Goal: Transaction & Acquisition: Purchase product/service

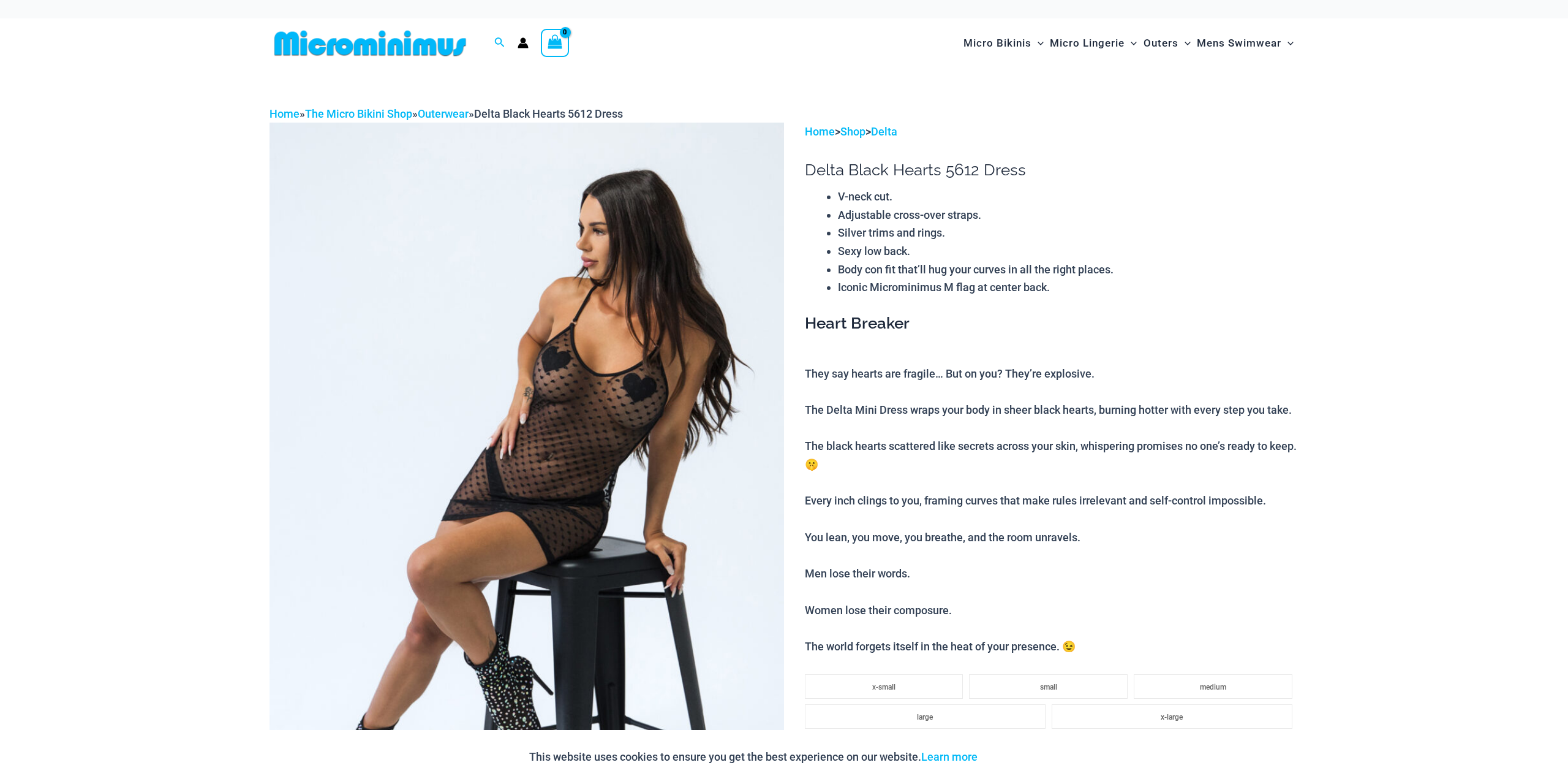
click at [617, 423] on img at bounding box center [527, 508] width 514 height 772
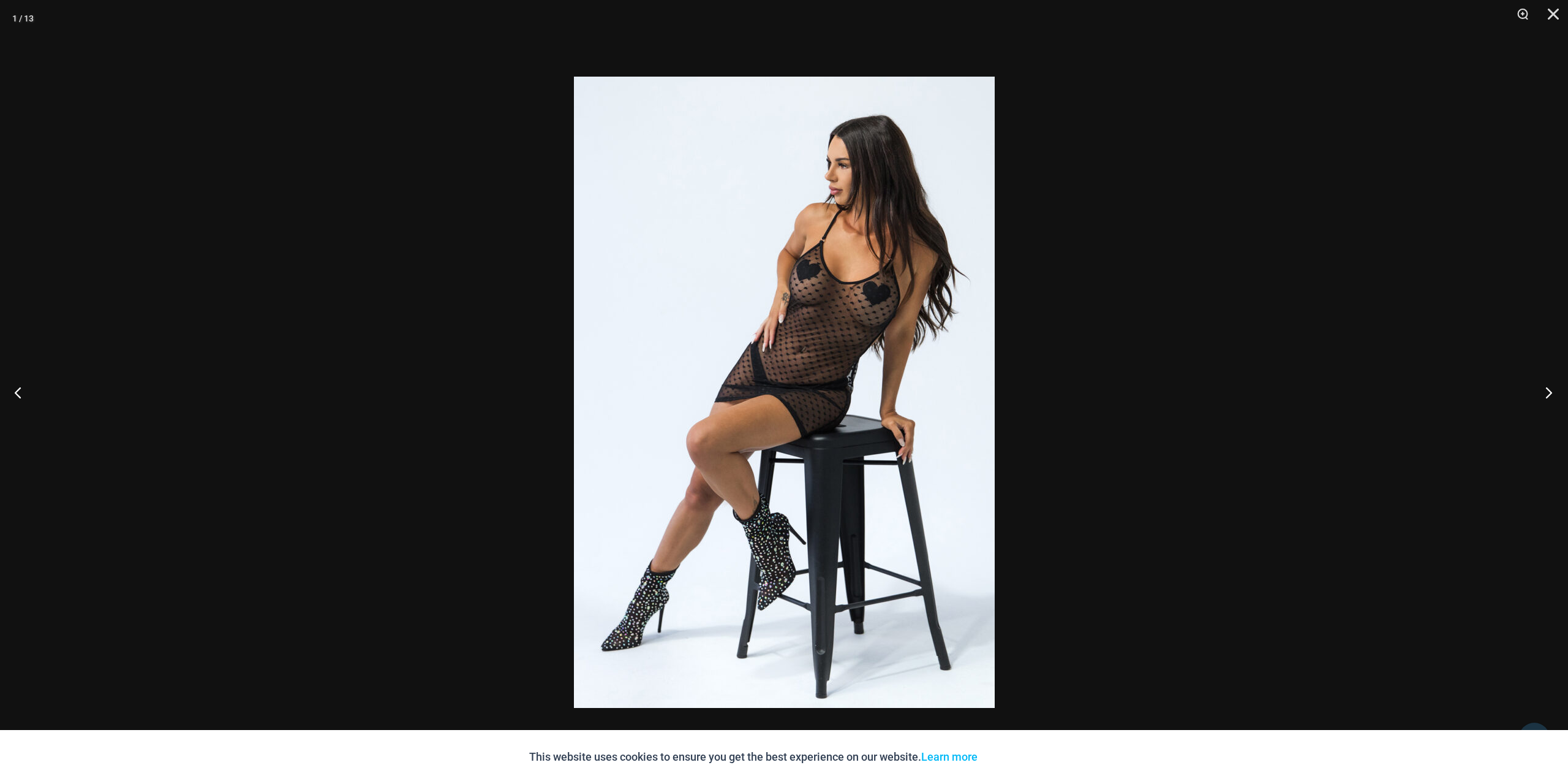
click at [1548, 389] on button "Next" at bounding box center [1544, 392] width 46 height 62
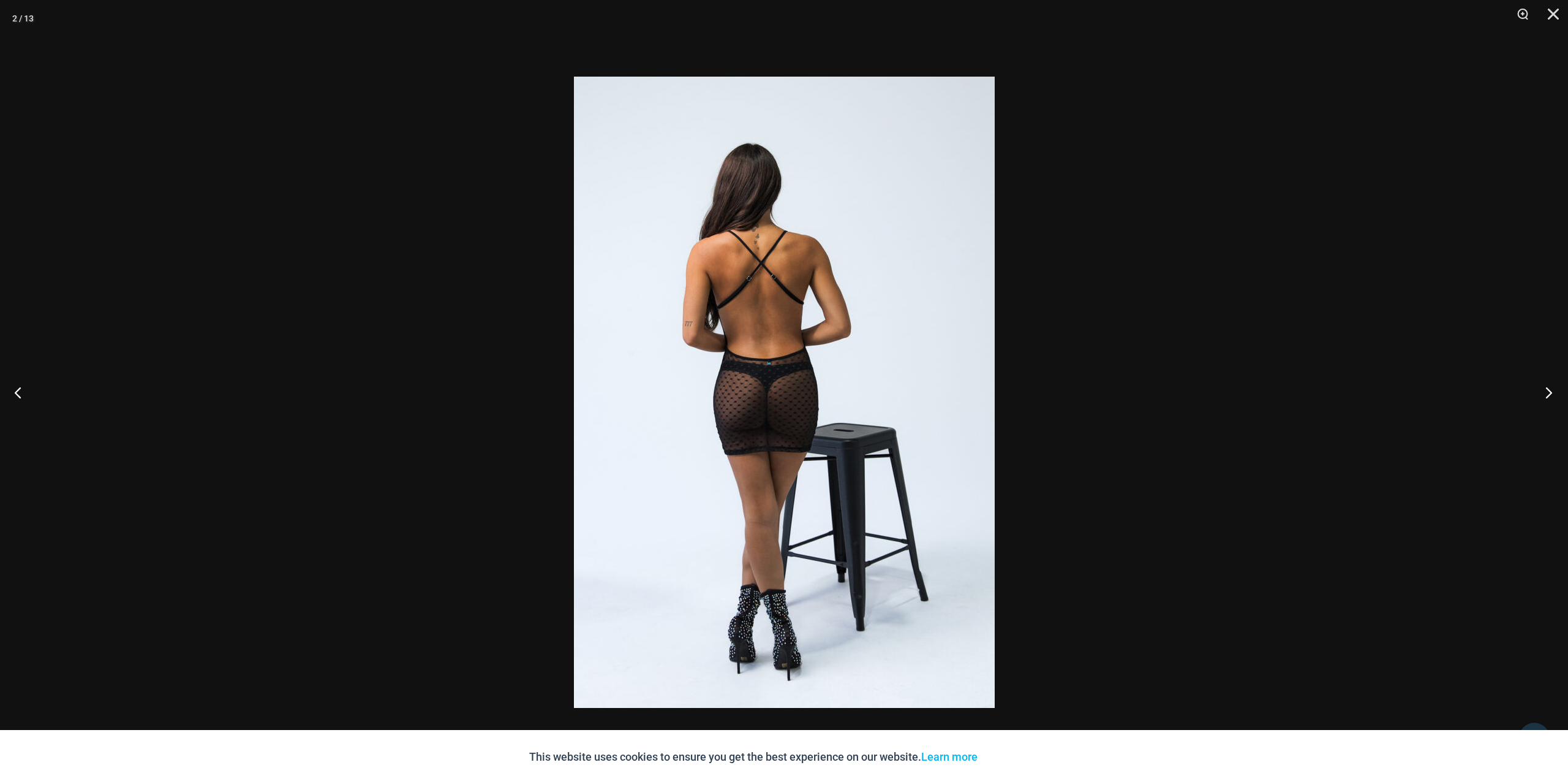
click at [1548, 389] on button "Next" at bounding box center [1544, 392] width 46 height 62
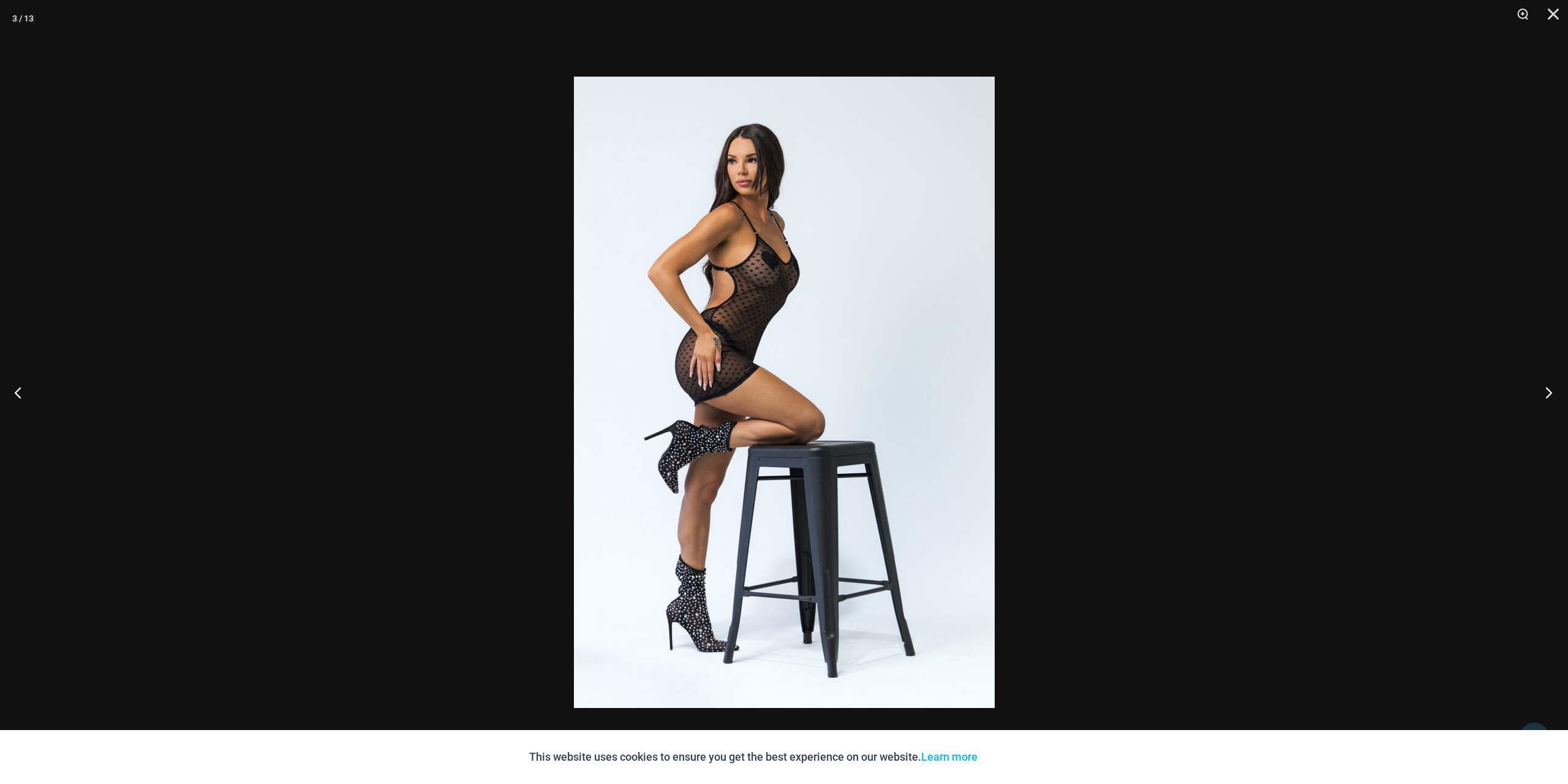
click at [1548, 389] on button "Next" at bounding box center [1544, 392] width 46 height 62
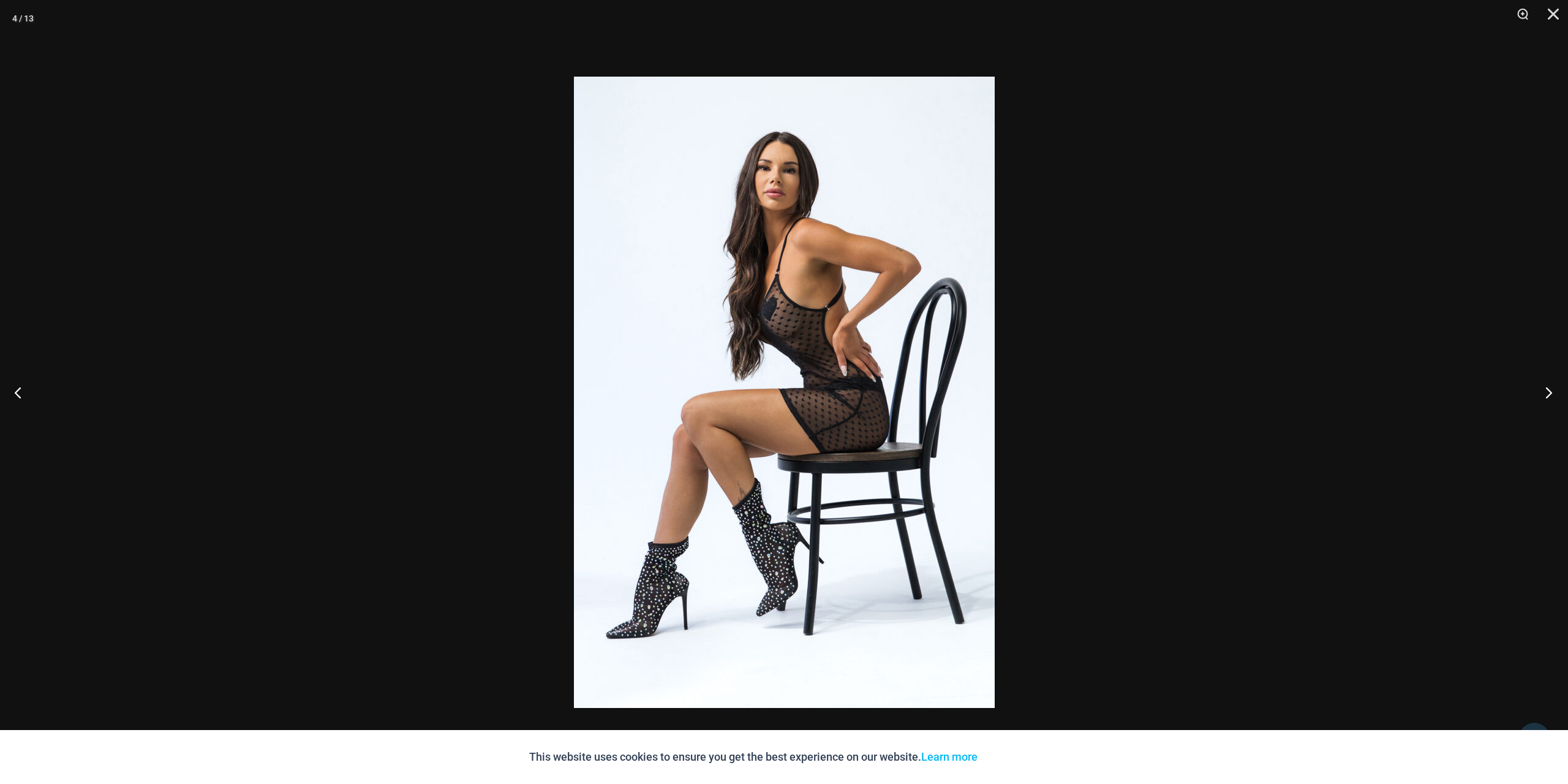
click at [1548, 389] on button "Next" at bounding box center [1544, 392] width 46 height 62
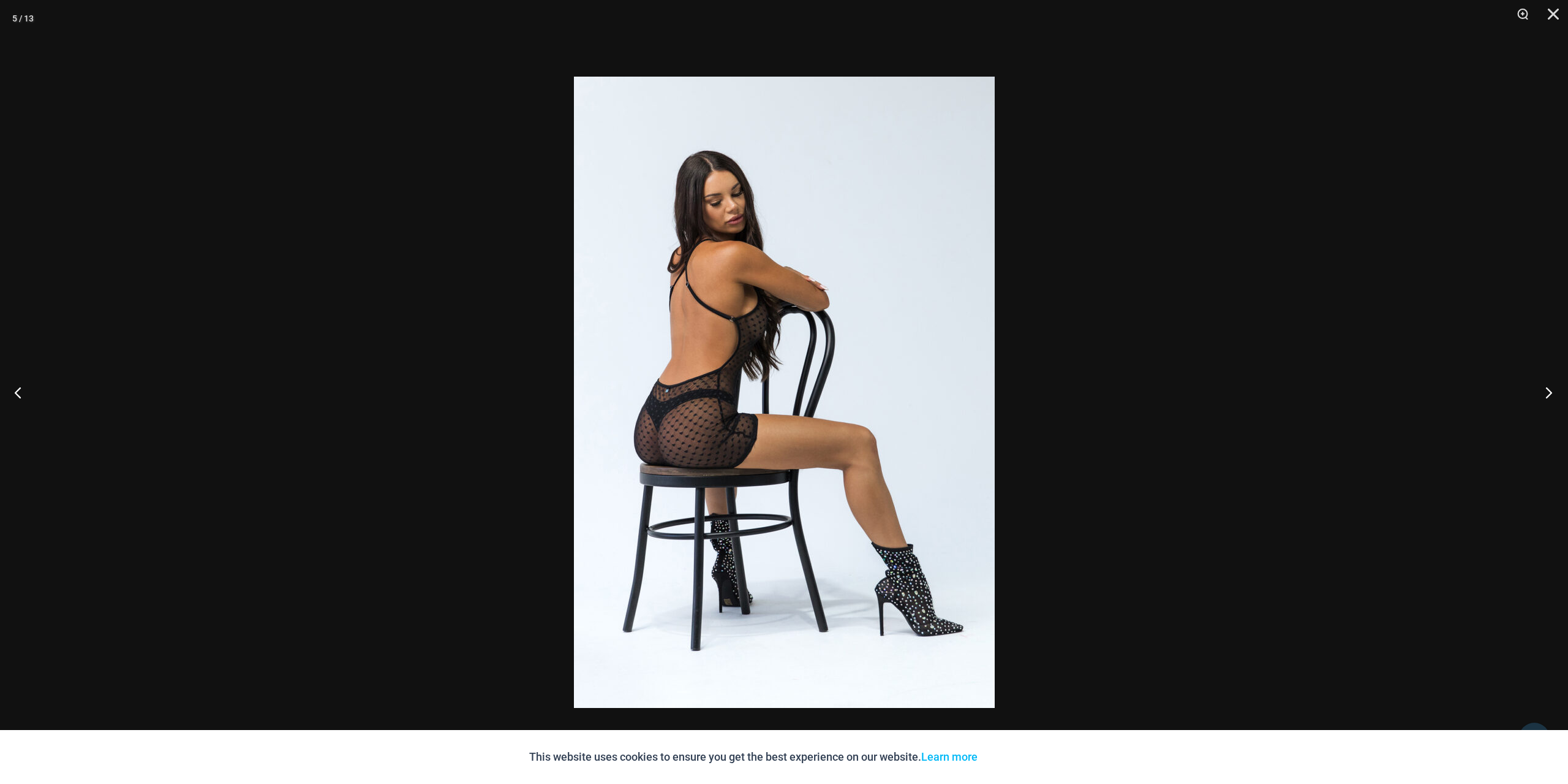
click at [1548, 389] on button "Next" at bounding box center [1544, 392] width 46 height 62
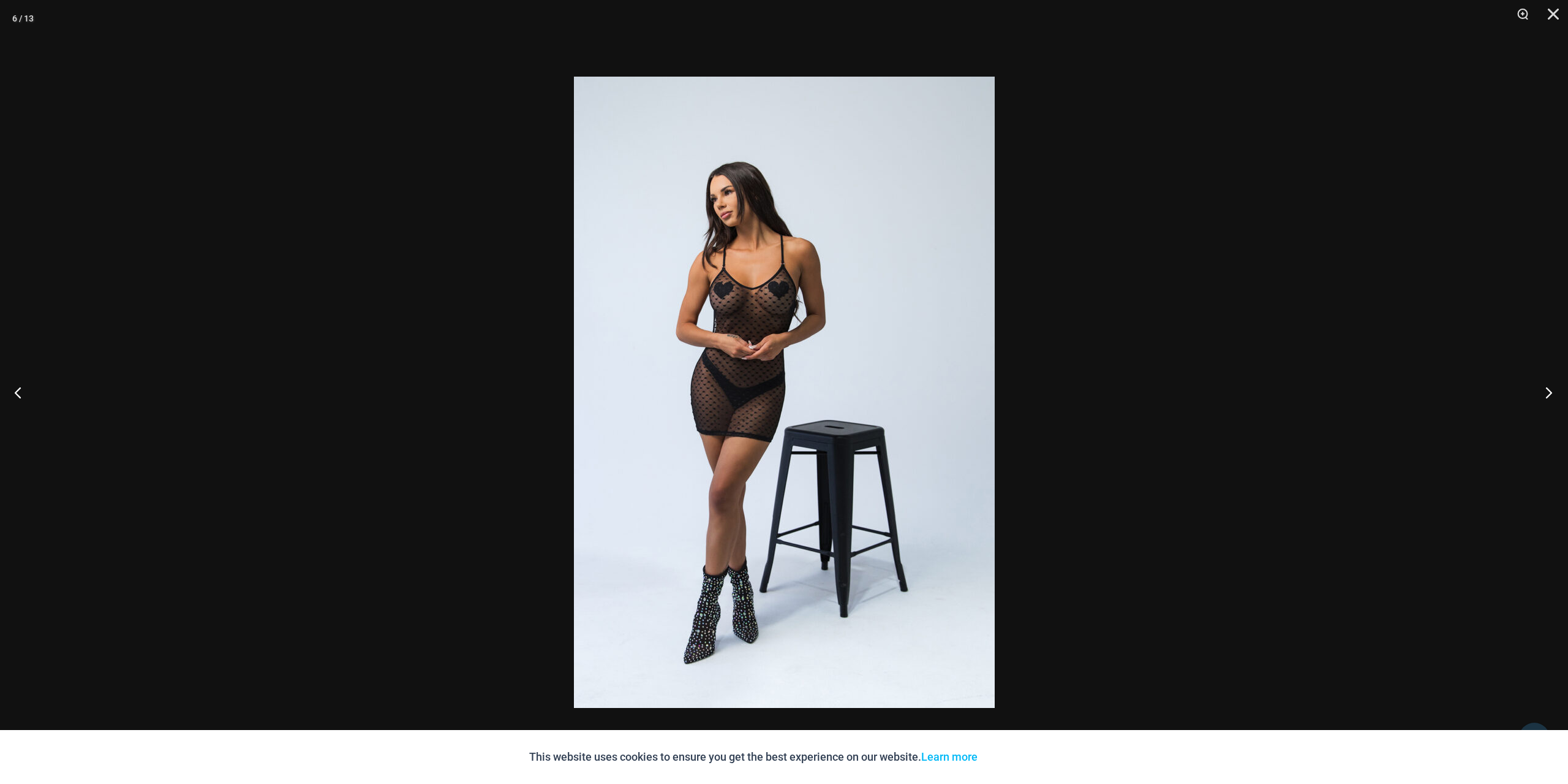
click at [1548, 389] on button "Next" at bounding box center [1544, 392] width 46 height 62
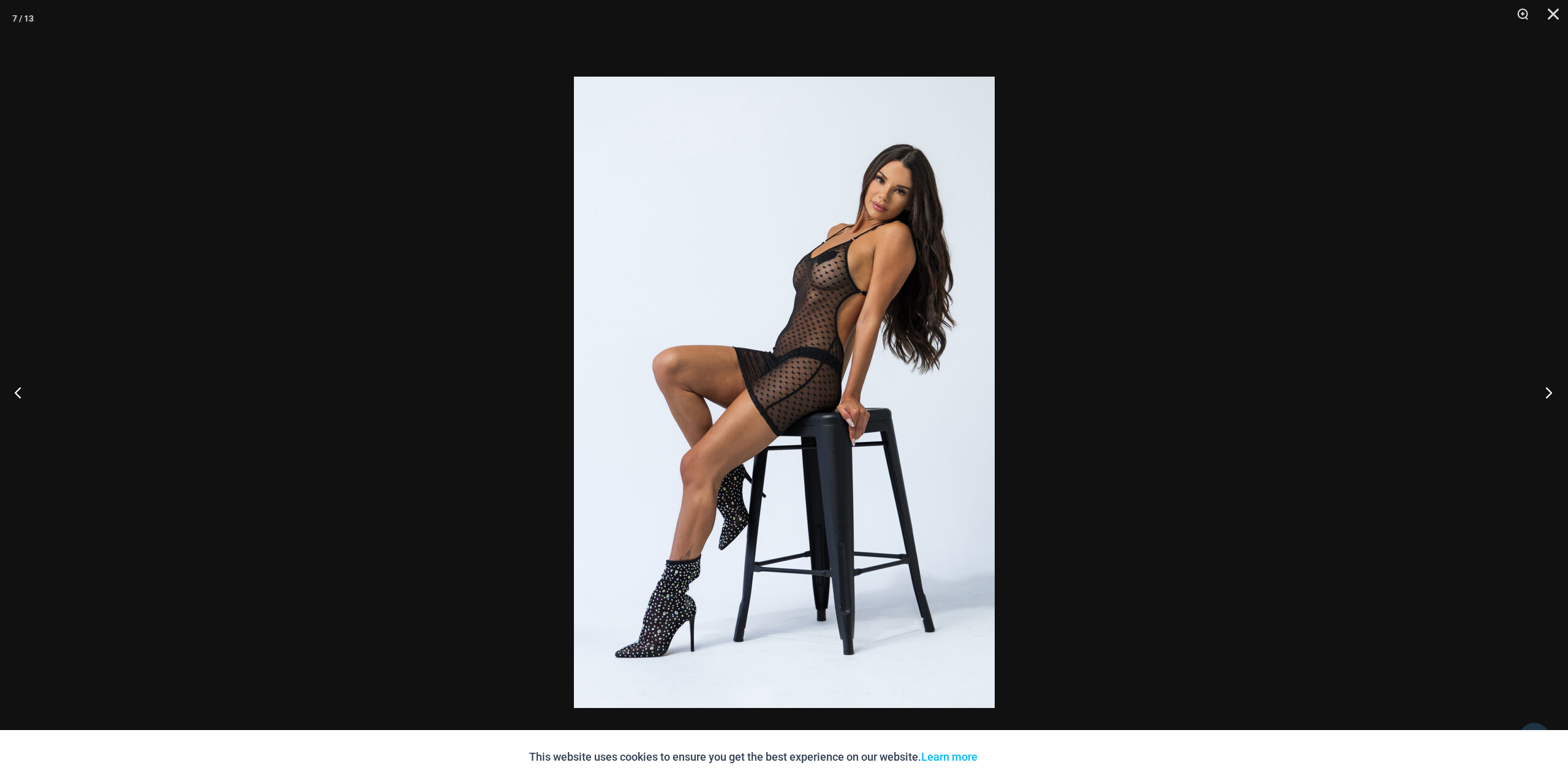
click at [1548, 389] on button "Next" at bounding box center [1544, 392] width 46 height 62
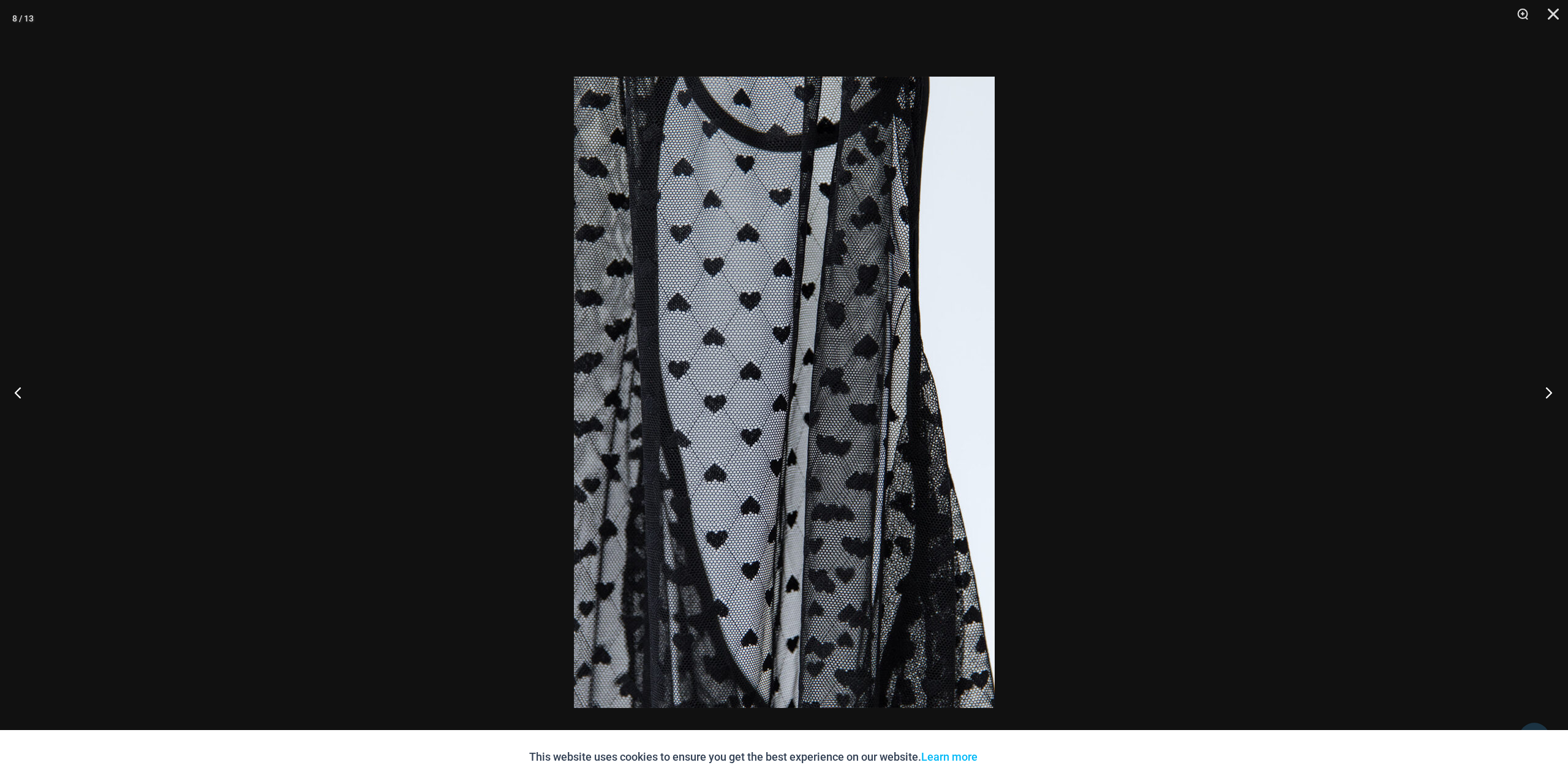
click at [1548, 389] on button "Next" at bounding box center [1544, 392] width 46 height 62
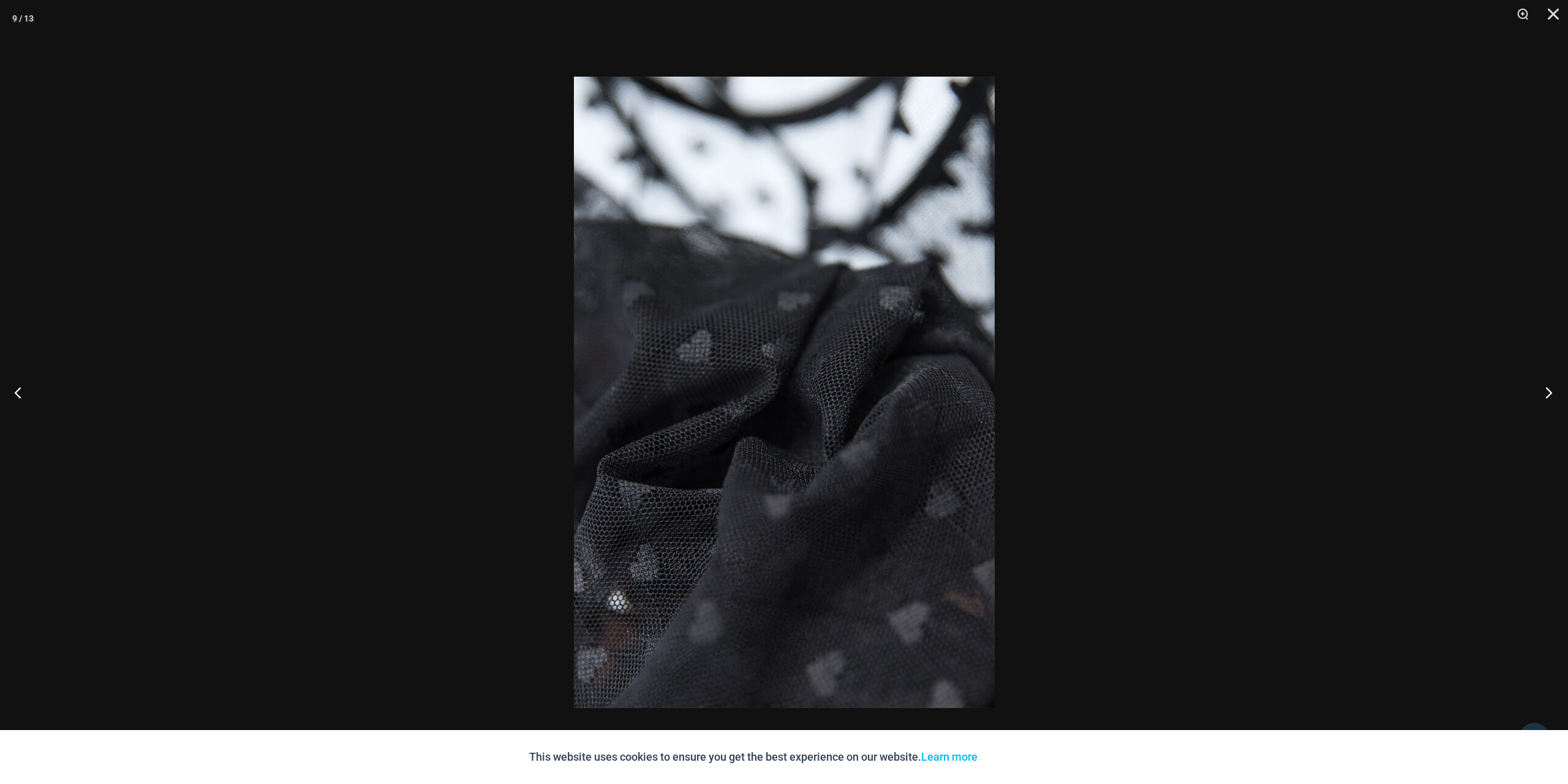
click at [1548, 389] on button "Next" at bounding box center [1544, 392] width 46 height 62
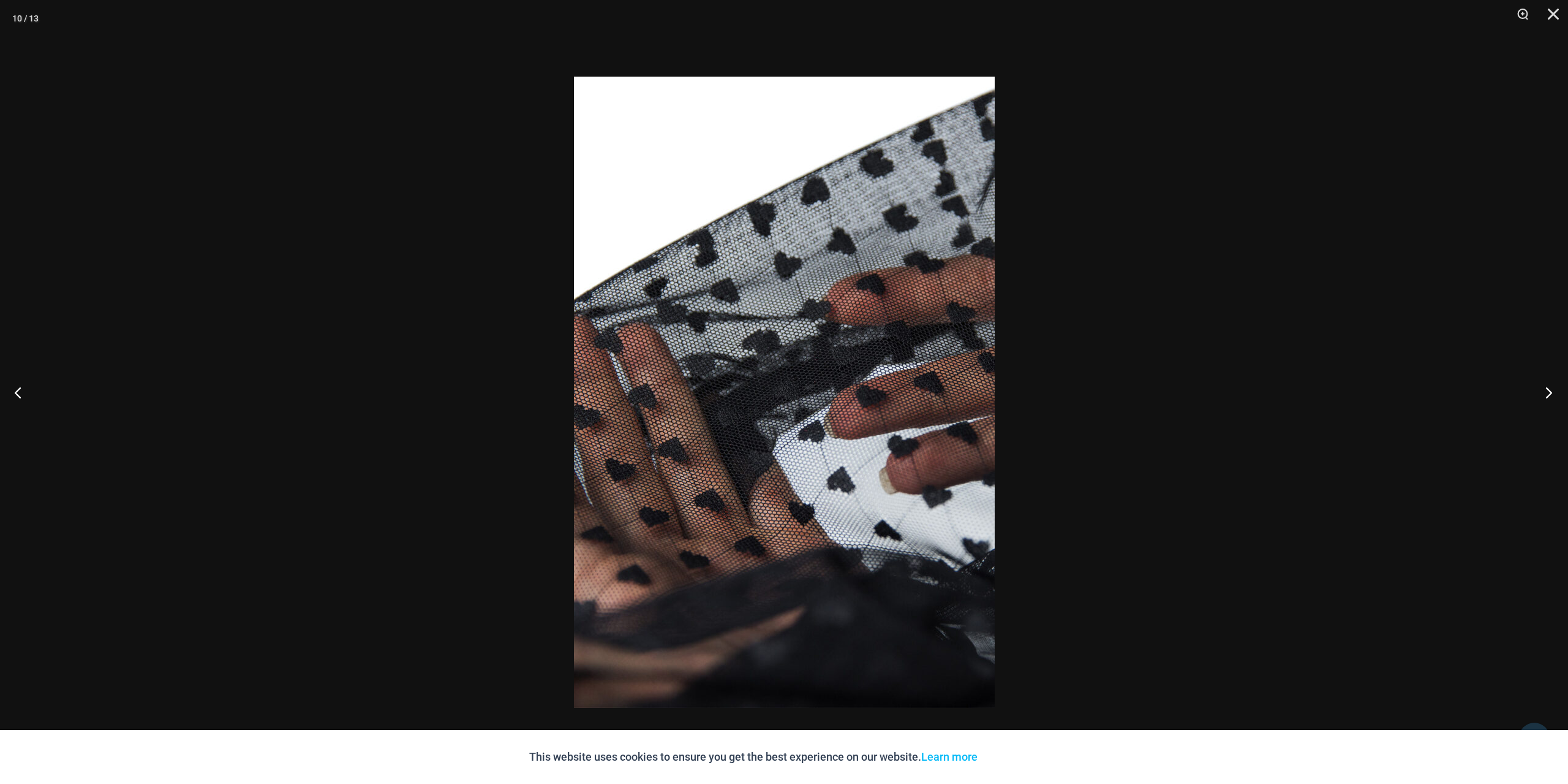
click at [1548, 389] on button "Next" at bounding box center [1544, 392] width 46 height 62
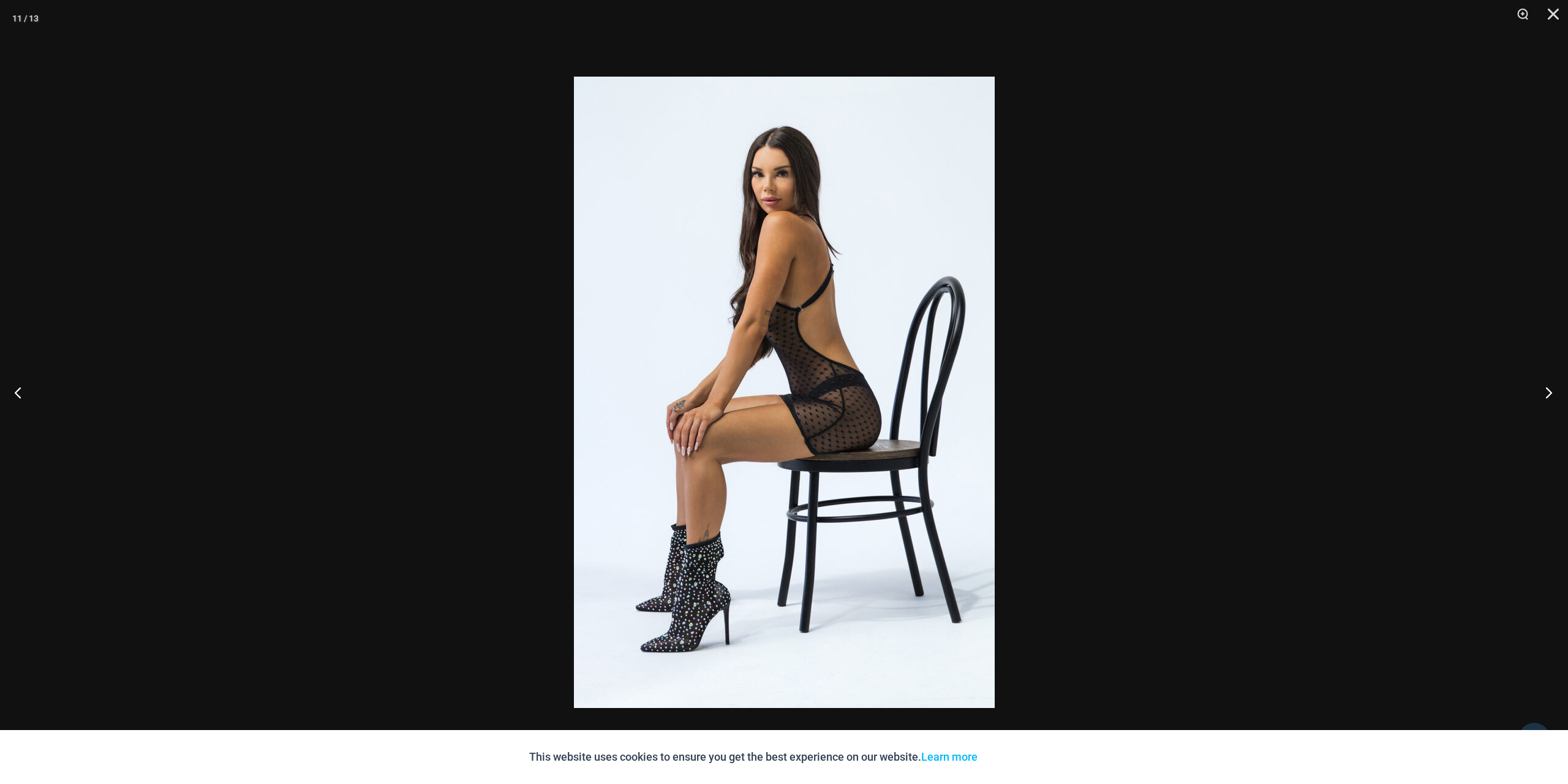
click at [1548, 390] on button "Next" at bounding box center [1544, 392] width 46 height 62
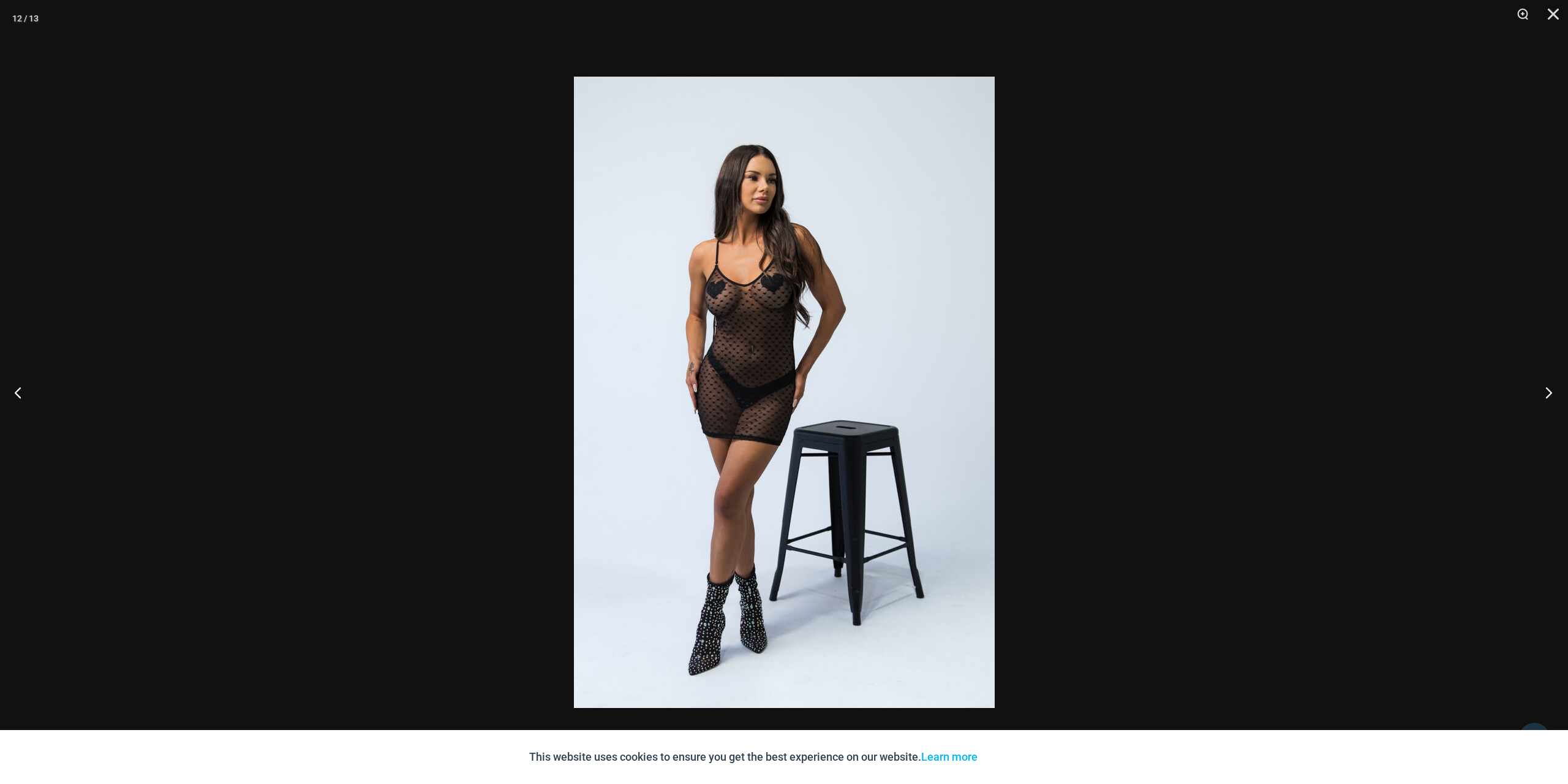
click at [1548, 390] on button "Next" at bounding box center [1544, 392] width 46 height 62
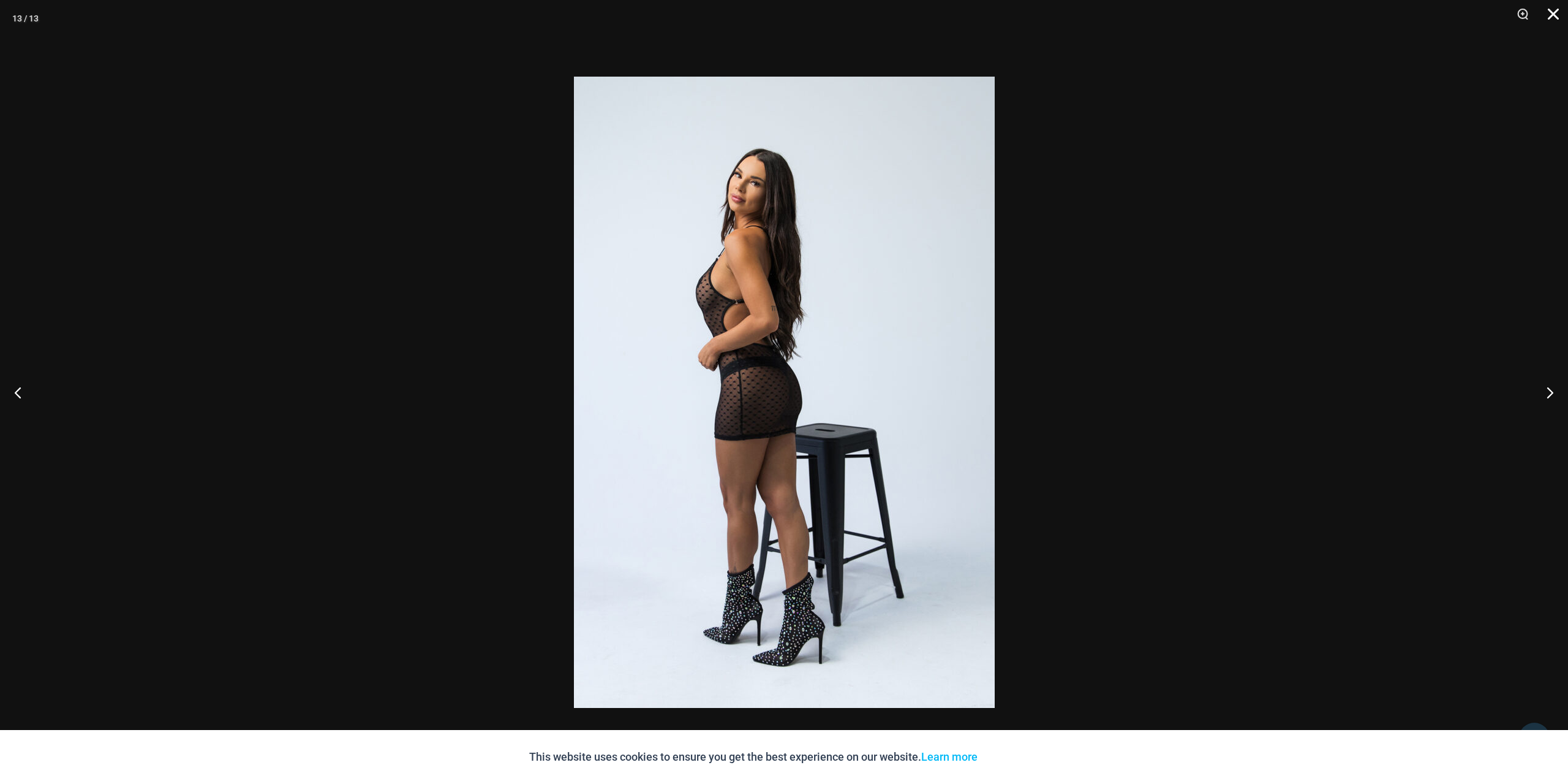
click at [1553, 16] on button "Close" at bounding box center [1548, 18] width 30 height 37
